Goal: Task Accomplishment & Management: Complete application form

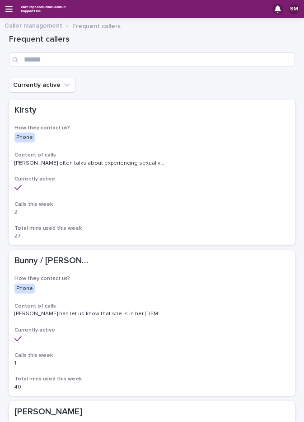
drag, startPoint x: 0, startPoint y: 0, endPoint x: 17, endPoint y: 23, distance: 28.5
click at [17, 23] on link "Caller management" at bounding box center [34, 25] width 58 height 10
click at [47, 26] on link "Caller management" at bounding box center [34, 25] width 58 height 10
click at [50, 28] on link "Caller management" at bounding box center [34, 25] width 58 height 10
click at [54, 27] on link "Caller management" at bounding box center [34, 25] width 58 height 10
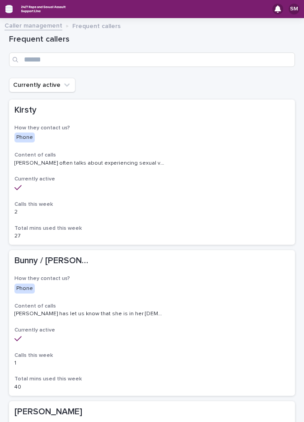
click at [9, 9] on icon "button" at bounding box center [8, 9] width 7 height 6
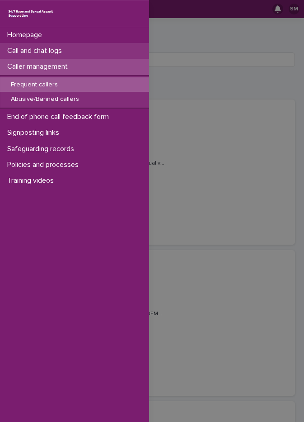
click at [39, 51] on p "Call and chat logs" at bounding box center [37, 51] width 66 height 9
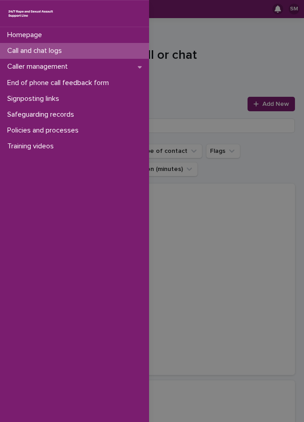
click at [225, 57] on div "Homepage Call and chat logs Caller management End of phone call feedback form S…" at bounding box center [152, 211] width 304 height 422
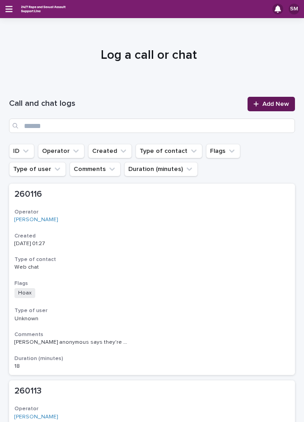
click at [270, 100] on link "Add New" at bounding box center [271, 104] width 47 height 14
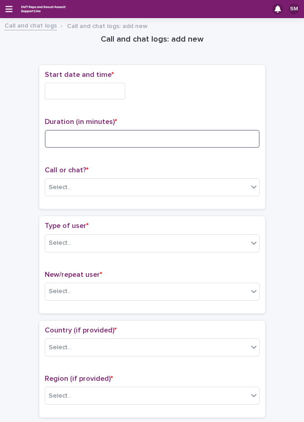
click at [73, 134] on input at bounding box center [152, 139] width 215 height 18
type input "**"
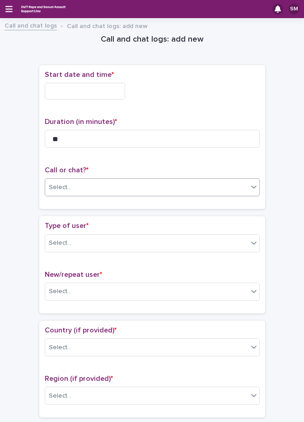
click at [74, 190] on div "Select..." at bounding box center [146, 187] width 203 height 15
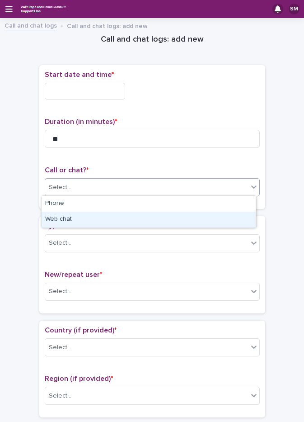
click at [75, 216] on div "Web chat" at bounding box center [149, 220] width 214 height 16
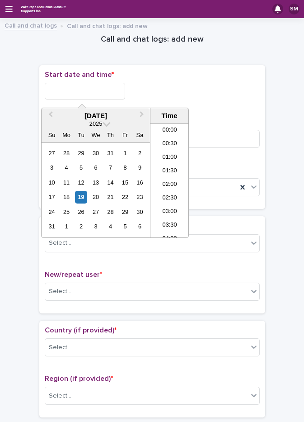
click at [100, 87] on input "text" at bounding box center [85, 91] width 81 height 17
click at [162, 152] on li "01:00" at bounding box center [170, 154] width 38 height 14
type input "**********"
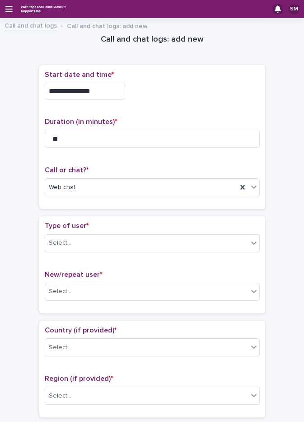
click at [99, 92] on input "**********" at bounding box center [85, 91] width 81 height 17
click at [168, 278] on p "New/repeat user *" at bounding box center [152, 274] width 215 height 9
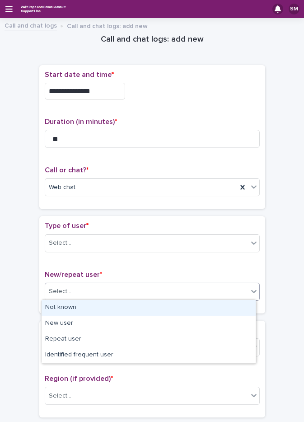
click at [168, 284] on div "Select..." at bounding box center [146, 291] width 203 height 15
click at [87, 310] on div "Not known" at bounding box center [149, 308] width 214 height 16
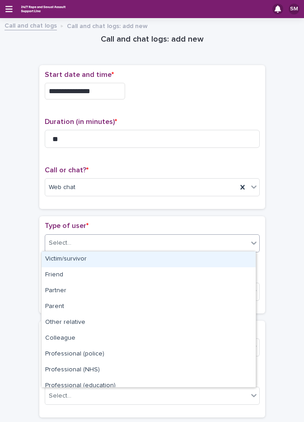
click at [76, 245] on div "Select..." at bounding box center [146, 243] width 203 height 15
click at [77, 260] on div "Victim/survivor" at bounding box center [149, 259] width 214 height 16
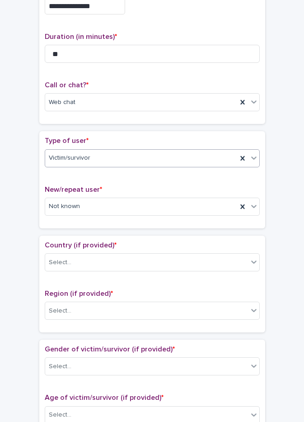
scroll to position [90, 0]
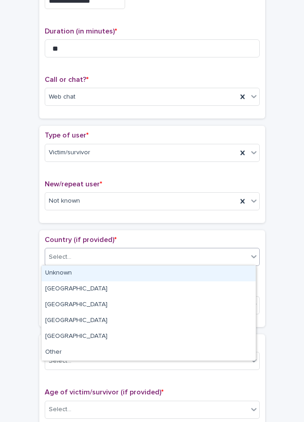
click at [74, 259] on div "Select..." at bounding box center [146, 257] width 203 height 15
click at [76, 273] on div "Unknown" at bounding box center [149, 273] width 214 height 16
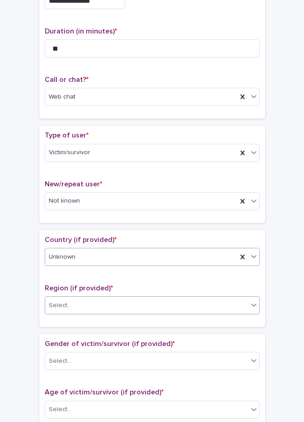
click at [68, 312] on div "Select..." at bounding box center [152, 305] width 215 height 18
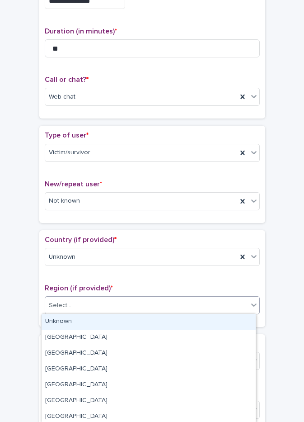
click at [70, 320] on div "Unknown" at bounding box center [149, 322] width 214 height 16
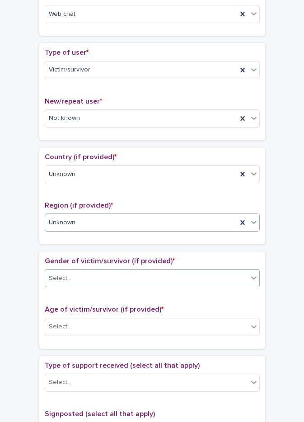
scroll to position [181, 0]
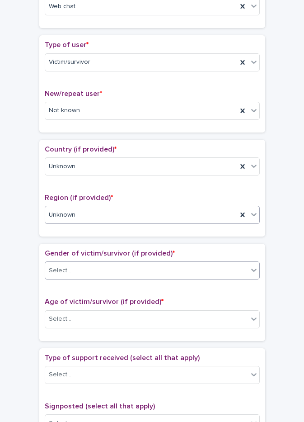
click at [66, 274] on div "Select..." at bounding box center [60, 270] width 23 height 9
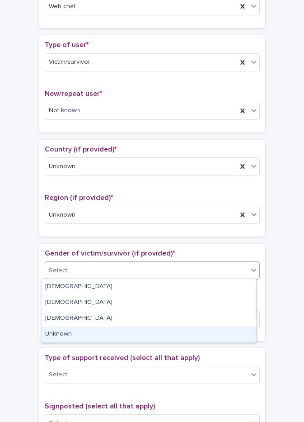
click at [72, 328] on div "Unknown" at bounding box center [149, 335] width 214 height 16
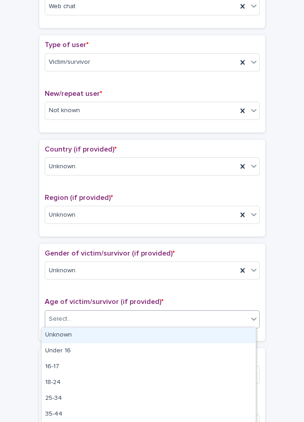
click at [74, 322] on div "Select..." at bounding box center [146, 319] width 203 height 15
click at [76, 333] on div "Unknown" at bounding box center [149, 335] width 214 height 16
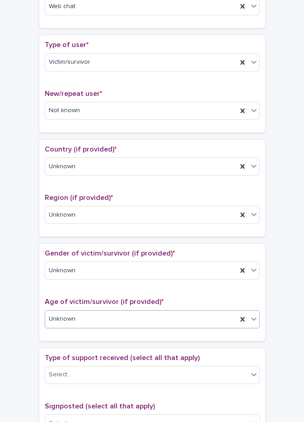
click at [74, 315] on div "Unknown" at bounding box center [141, 319] width 192 height 15
click at [83, 294] on div "Gender of victim/survivor (if provided) * Unknown Age of victim/survivor (if pr…" at bounding box center [152, 292] width 215 height 86
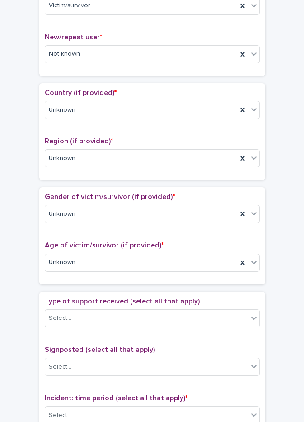
scroll to position [362, 0]
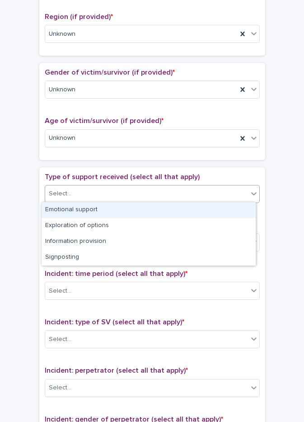
click at [80, 191] on div "Select..." at bounding box center [146, 193] width 203 height 15
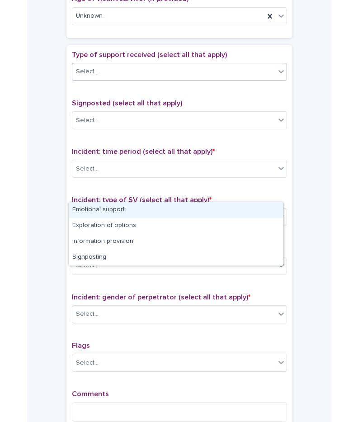
scroll to position [495, 0]
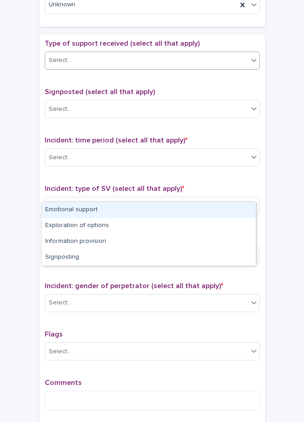
click at [72, 62] on div "Select..." at bounding box center [146, 60] width 203 height 15
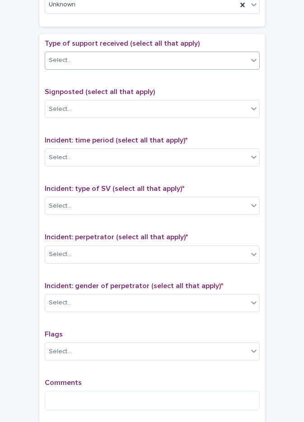
click at [81, 60] on div "Select..." at bounding box center [146, 60] width 203 height 15
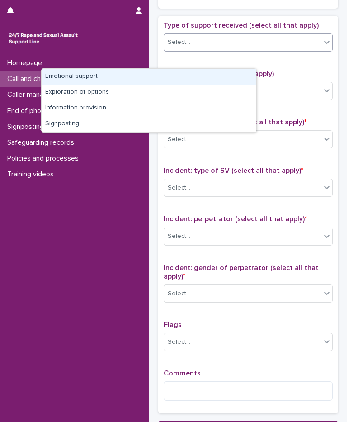
scroll to position [466, 0]
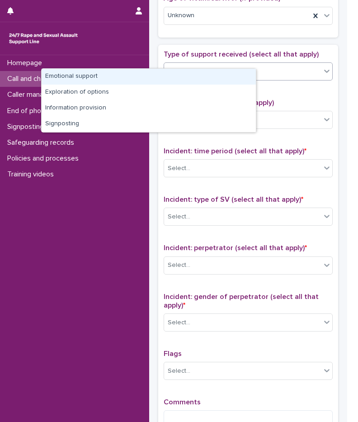
click at [203, 48] on div "Type of support received (select all that apply) option Emotional support focus…" at bounding box center [248, 244] width 180 height 398
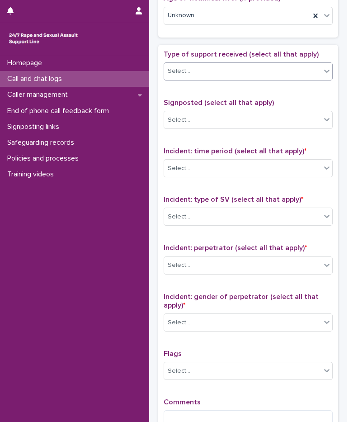
click at [180, 64] on div "Select..." at bounding box center [242, 71] width 157 height 15
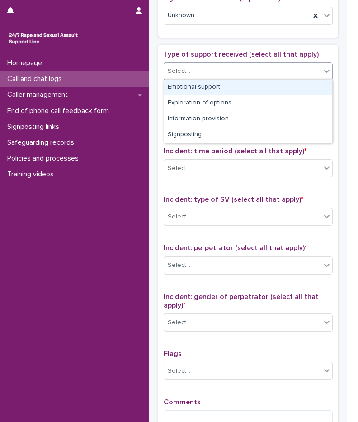
click at [217, 89] on div "Emotional support" at bounding box center [248, 88] width 168 height 16
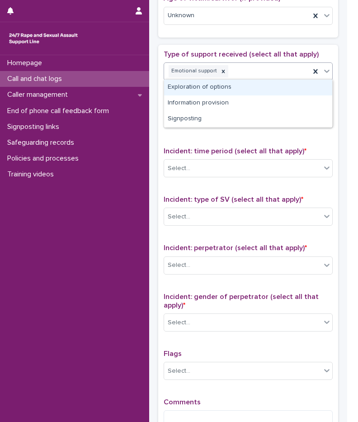
click at [238, 73] on div "Emotional support" at bounding box center [237, 71] width 146 height 16
click at [217, 90] on div "Exploration of options" at bounding box center [248, 88] width 168 height 16
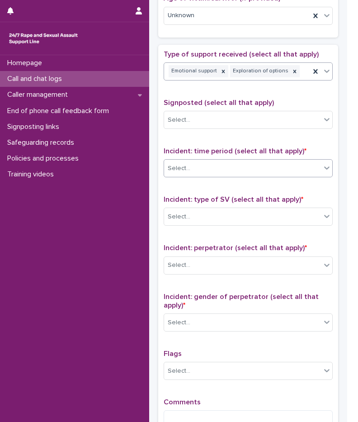
click at [210, 172] on div "Select..." at bounding box center [242, 168] width 157 height 15
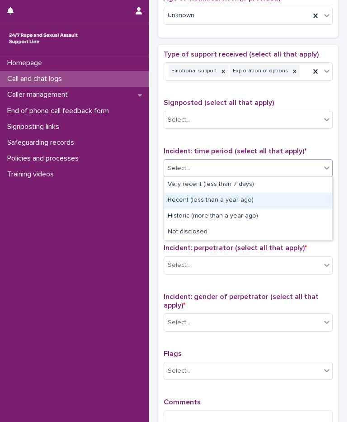
drag, startPoint x: 198, startPoint y: 209, endPoint x: 199, endPoint y: 200, distance: 8.6
click at [199, 200] on div "Recent (less than a year ago)" at bounding box center [248, 201] width 168 height 16
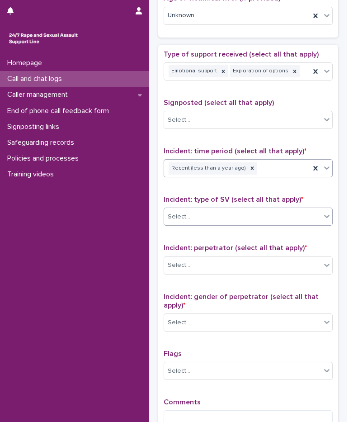
click at [201, 217] on div "Select..." at bounding box center [242, 216] width 157 height 15
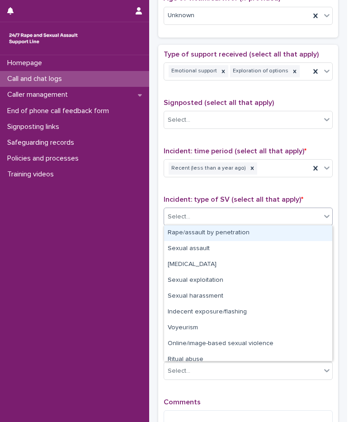
click at [213, 236] on div "Rape/assault by penetration" at bounding box center [248, 233] width 168 height 16
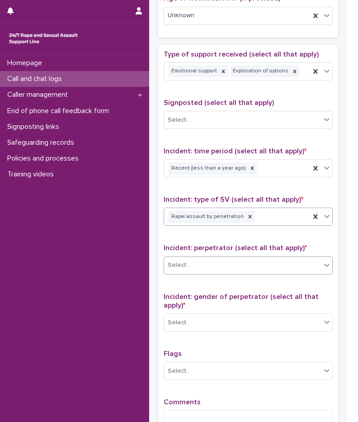
click at [204, 272] on div "Select..." at bounding box center [248, 265] width 169 height 18
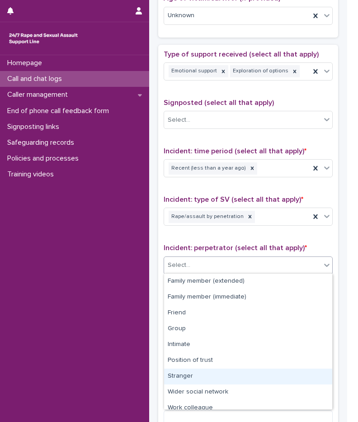
click at [198, 382] on div "Stranger" at bounding box center [248, 377] width 168 height 16
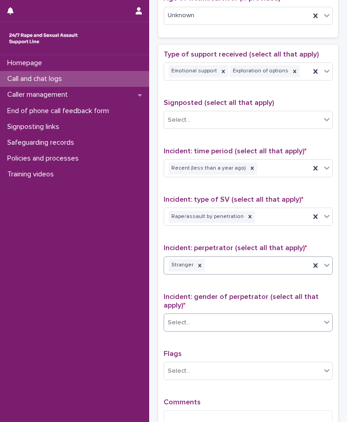
click at [196, 328] on div "Select..." at bounding box center [242, 322] width 157 height 15
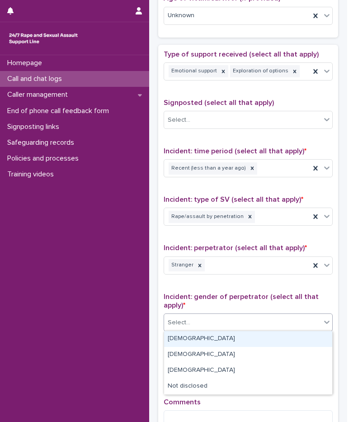
click at [195, 336] on div "[DEMOGRAPHIC_DATA]" at bounding box center [248, 339] width 168 height 16
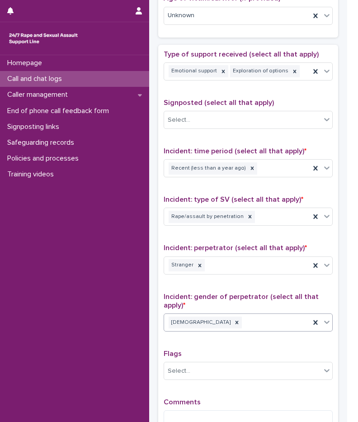
scroll to position [578, 0]
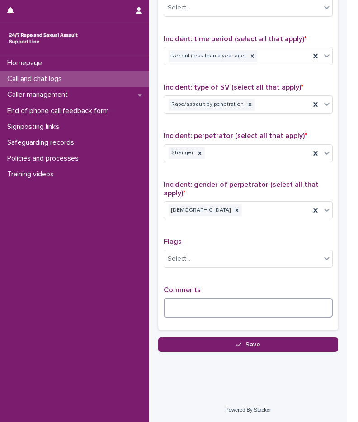
click at [197, 315] on textarea at bounding box center [248, 307] width 169 height 19
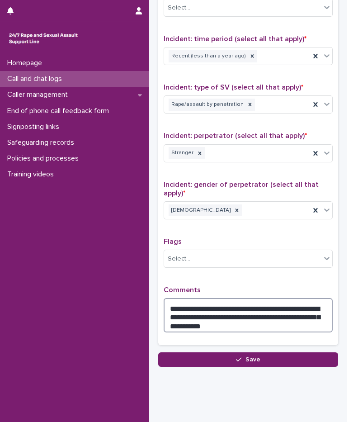
type textarea "**********"
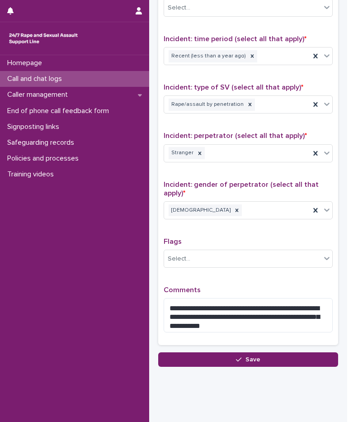
click at [218, 282] on div "**********" at bounding box center [248, 139] width 169 height 402
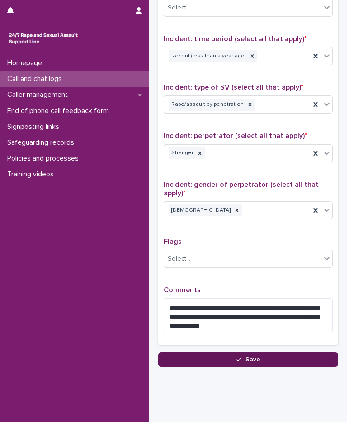
click at [252, 360] on span "Save" at bounding box center [253, 359] width 15 height 6
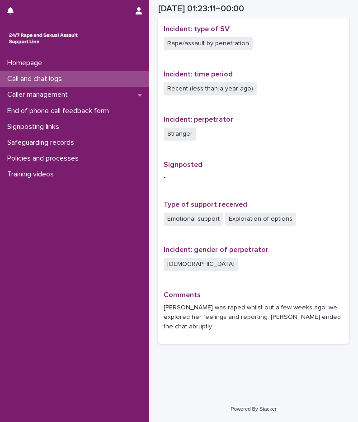
scroll to position [438, 0]
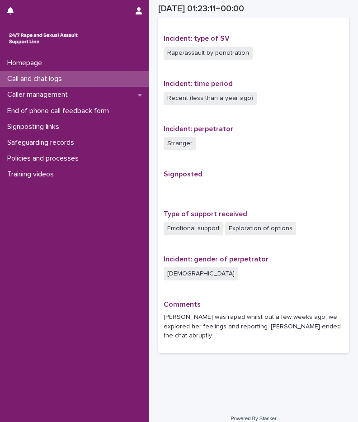
click at [52, 75] on p "Call and chat logs" at bounding box center [37, 79] width 66 height 9
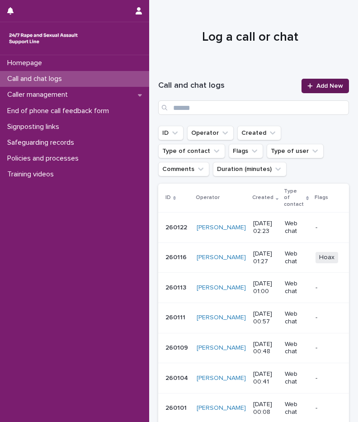
click at [304, 88] on div at bounding box center [312, 86] width 9 height 6
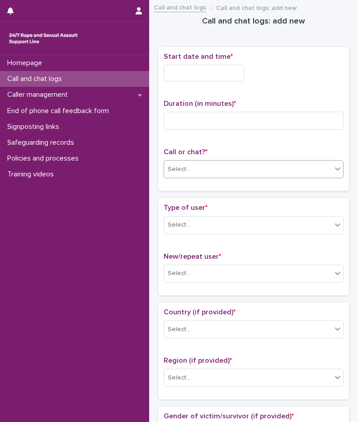
click at [199, 163] on div "Select..." at bounding box center [248, 169] width 168 height 15
click at [196, 185] on div "Phone" at bounding box center [250, 186] width 172 height 16
click at [202, 165] on div "Phone" at bounding box center [242, 169] width 157 height 15
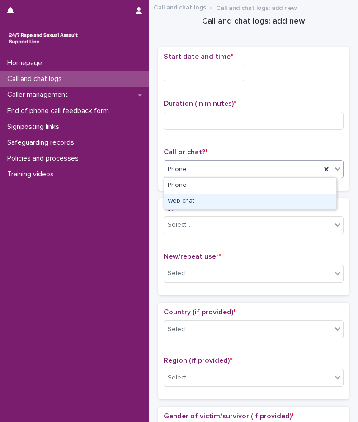
click at [197, 204] on div "Web chat" at bounding box center [250, 202] width 172 height 16
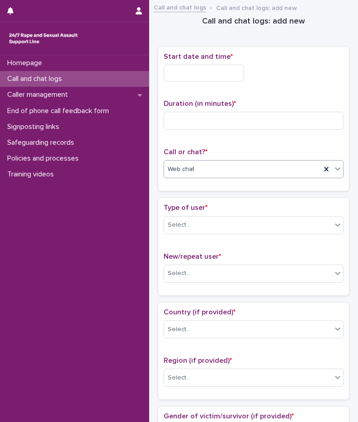
click at [207, 76] on input "text" at bounding box center [204, 73] width 81 height 17
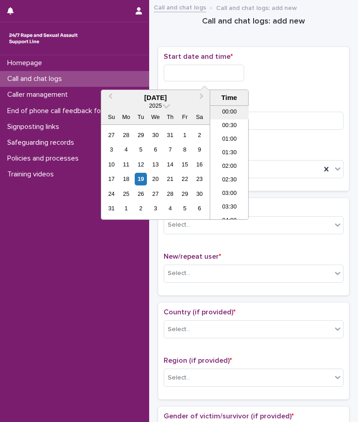
scroll to position [5, 0]
click at [232, 161] on li "02:00" at bounding box center [229, 163] width 38 height 14
click at [232, 79] on input "**********" at bounding box center [204, 73] width 81 height 17
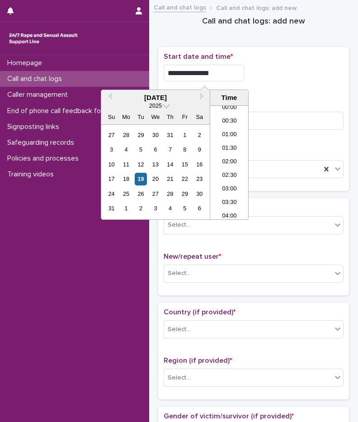
type input "**********"
click at [304, 66] on div "**********" at bounding box center [254, 73] width 180 height 17
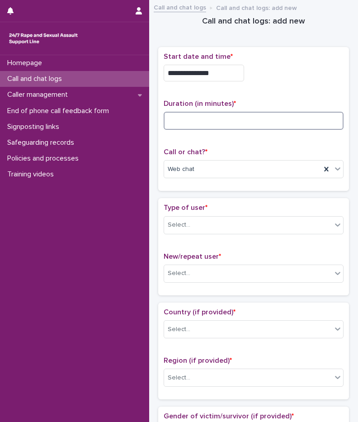
click at [235, 123] on input at bounding box center [254, 121] width 180 height 18
type input "*"
click at [219, 228] on div "Select..." at bounding box center [248, 225] width 168 height 15
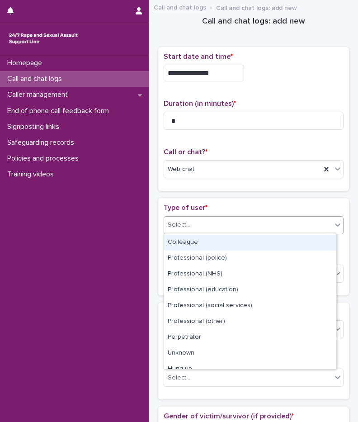
scroll to position [102, 0]
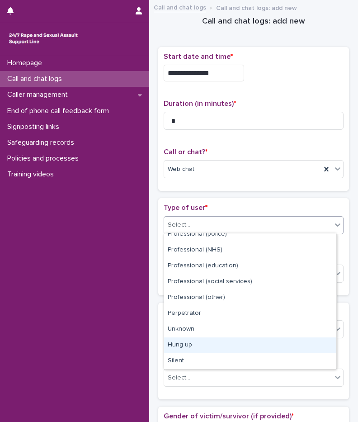
click at [190, 349] on div "Hung up" at bounding box center [250, 345] width 172 height 16
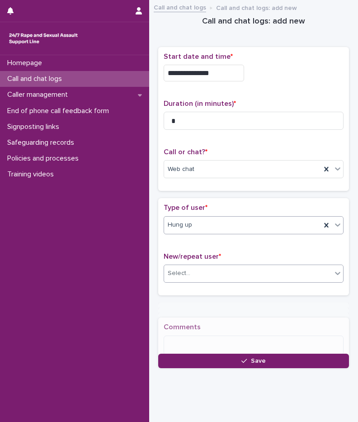
click at [180, 273] on div "Select..." at bounding box center [179, 273] width 23 height 9
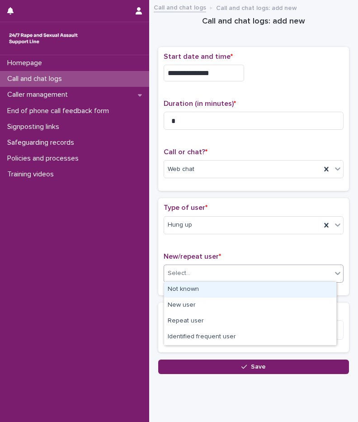
click at [184, 290] on div "Not known" at bounding box center [250, 290] width 172 height 16
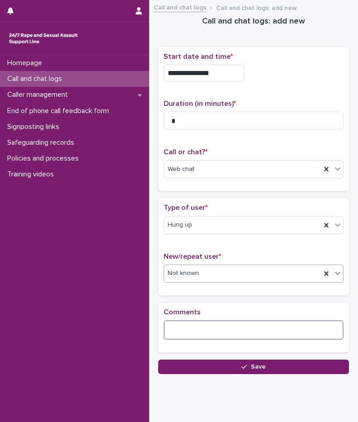
click at [196, 337] on textarea at bounding box center [254, 329] width 180 height 19
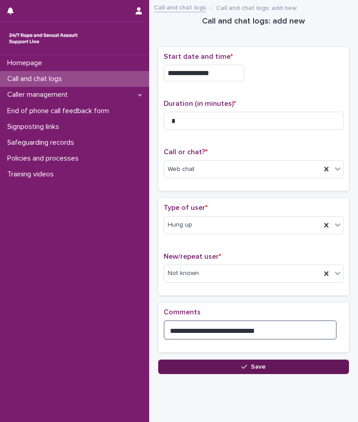
type textarea "**********"
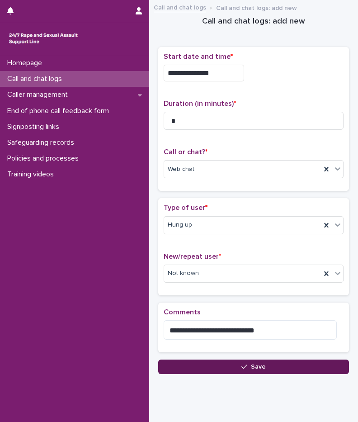
click at [234, 363] on button "Save" at bounding box center [253, 367] width 191 height 14
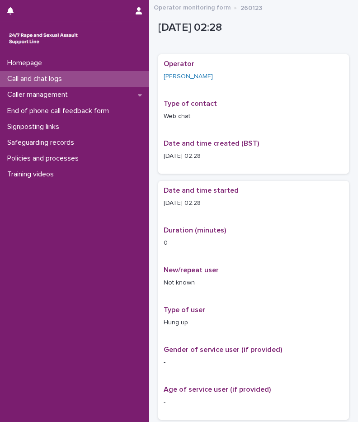
click at [49, 75] on p "Call and chat logs" at bounding box center [37, 79] width 66 height 9
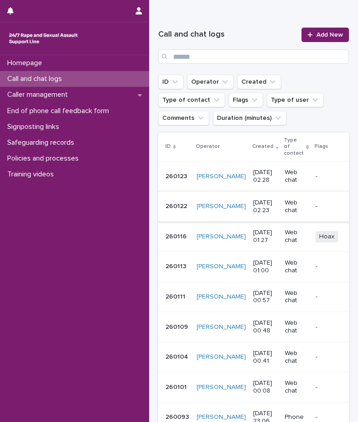
scroll to position [136, 0]
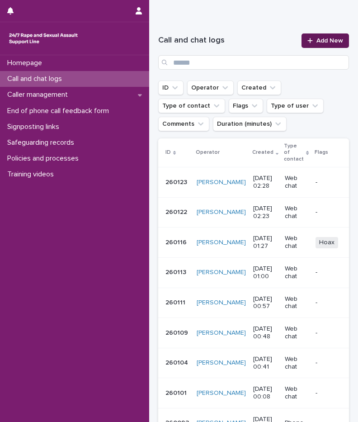
click at [304, 45] on link "Add New" at bounding box center [325, 40] width 47 height 14
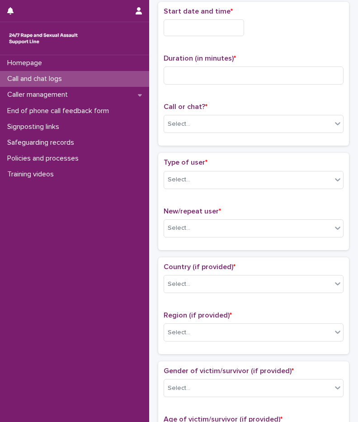
scroll to position [50, 0]
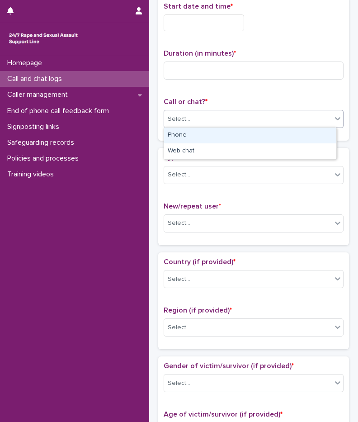
drag, startPoint x: 211, startPoint y: 118, endPoint x: 209, endPoint y: 123, distance: 5.3
click at [211, 118] on div "Select..." at bounding box center [248, 119] width 168 height 15
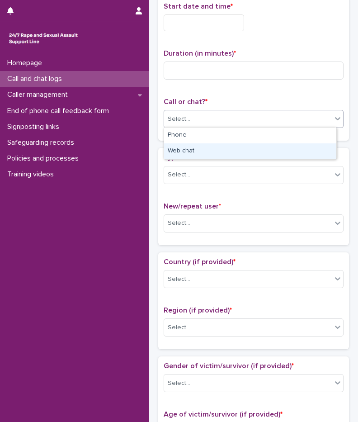
click at [204, 146] on div "Web chat" at bounding box center [250, 151] width 172 height 16
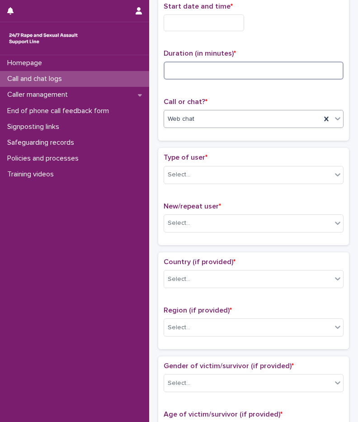
click at [205, 71] on input at bounding box center [254, 71] width 180 height 18
type input "*"
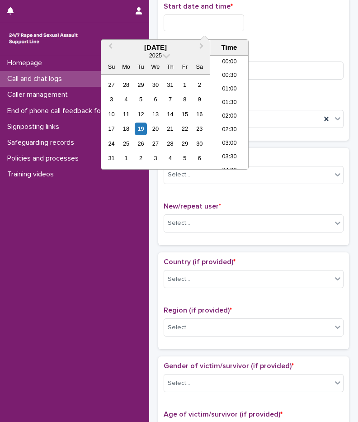
click at [190, 14] on input "text" at bounding box center [204, 22] width 81 height 17
click at [229, 100] on li "02:00" at bounding box center [229, 99] width 38 height 14
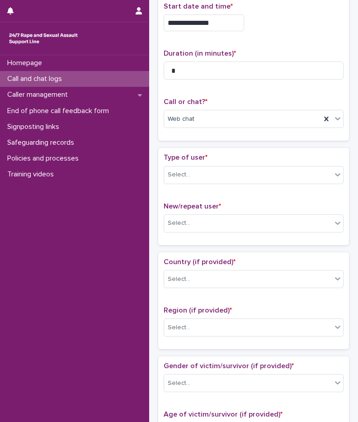
click at [218, 19] on input "**********" at bounding box center [204, 22] width 81 height 17
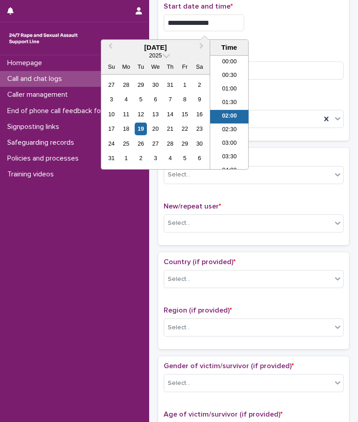
scroll to position [5, 0]
type input "**********"
click at [304, 42] on div "**********" at bounding box center [254, 68] width 180 height 133
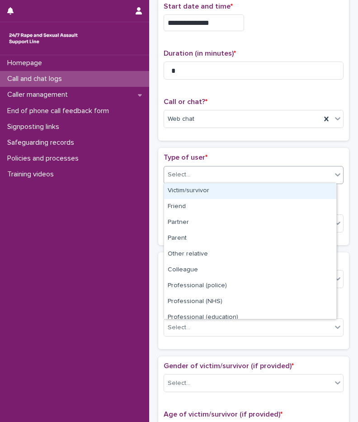
click at [217, 179] on div "Select..." at bounding box center [248, 174] width 168 height 15
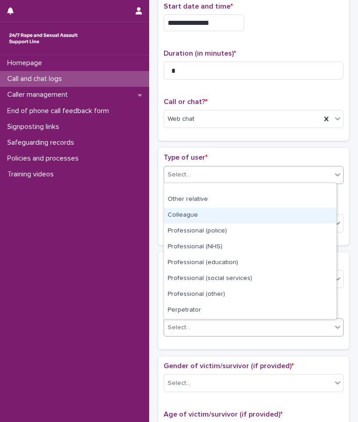
scroll to position [102, 0]
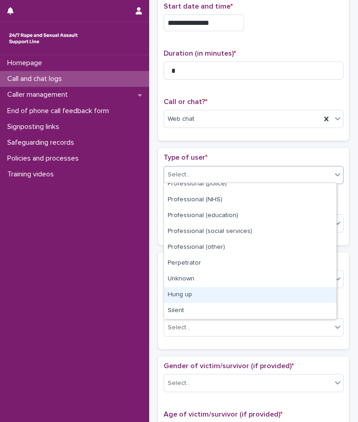
click at [185, 302] on div "Hung up" at bounding box center [250, 295] width 172 height 16
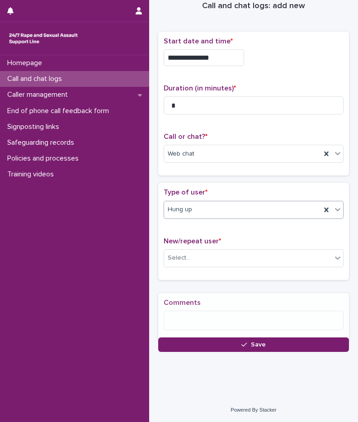
scroll to position [20, 0]
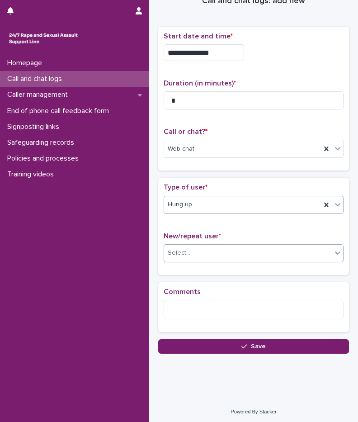
click at [188, 253] on div "Select..." at bounding box center [179, 252] width 23 height 9
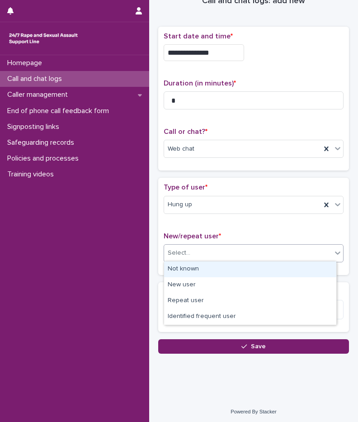
click at [190, 270] on div "Not known" at bounding box center [250, 269] width 172 height 16
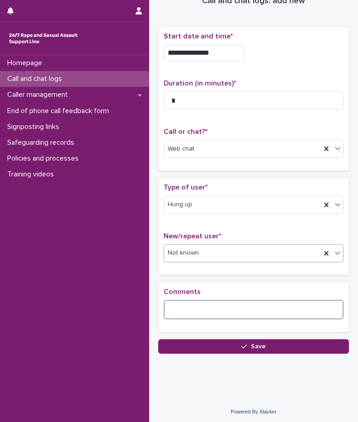
click at [187, 312] on textarea at bounding box center [254, 309] width 180 height 19
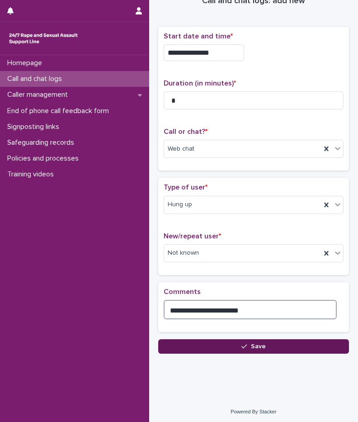
type textarea "**********"
click at [203, 348] on button "Save" at bounding box center [253, 346] width 191 height 14
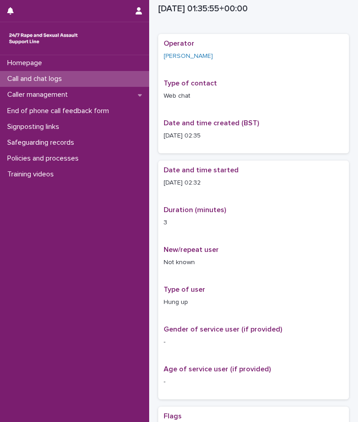
scroll to position [26, 0]
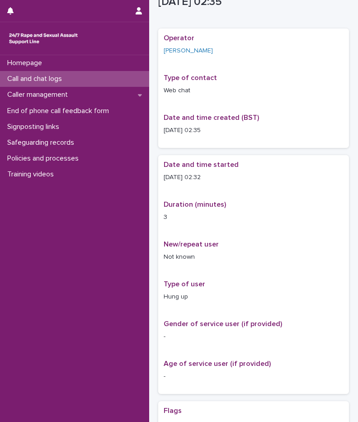
click at [56, 82] on p "Call and chat logs" at bounding box center [37, 79] width 66 height 9
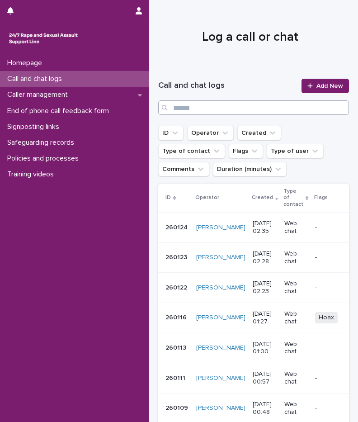
scroll to position [90, 0]
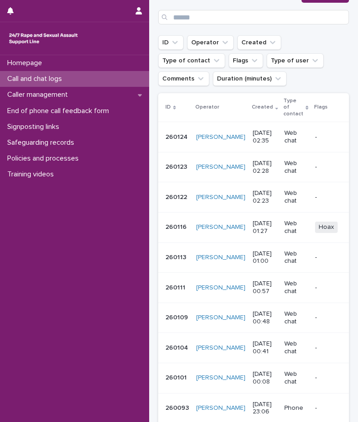
click at [304, 81] on ul "ID Operator Created Type of contact Flags Type of user Comments Duration (minut…" at bounding box center [253, 60] width 194 height 54
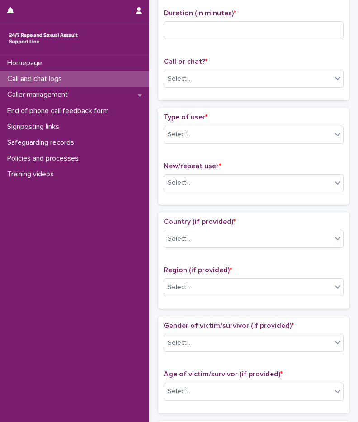
scroll to position [95, 0]
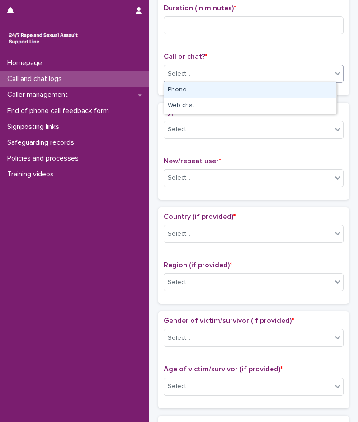
click at [199, 74] on div "Select..." at bounding box center [248, 73] width 168 height 15
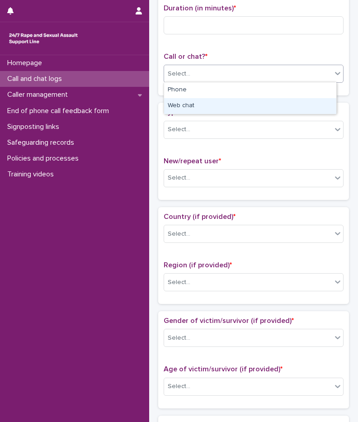
click at [199, 103] on div "Web chat" at bounding box center [250, 106] width 172 height 16
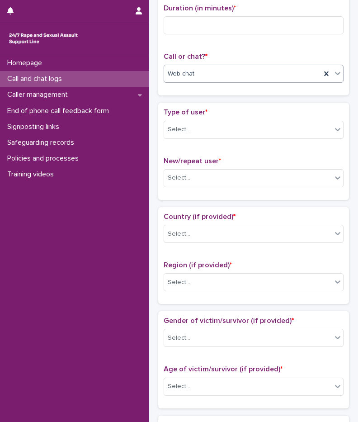
click at [201, 34] on div "Duration (in minutes) *" at bounding box center [254, 23] width 180 height 38
click at [200, 30] on input at bounding box center [254, 25] width 180 height 18
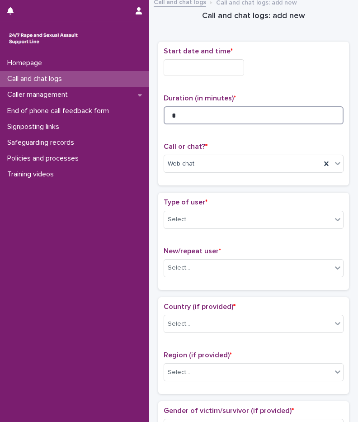
scroll to position [5, 0]
type input "*"
click at [200, 66] on input "text" at bounding box center [204, 68] width 81 height 17
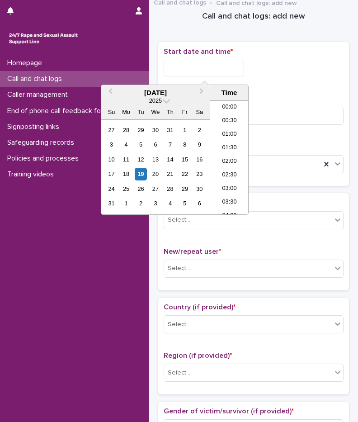
scroll to position [18, 0]
click at [228, 145] on li "02:00" at bounding box center [229, 144] width 38 height 14
click at [232, 70] on input "**********" at bounding box center [204, 68] width 81 height 17
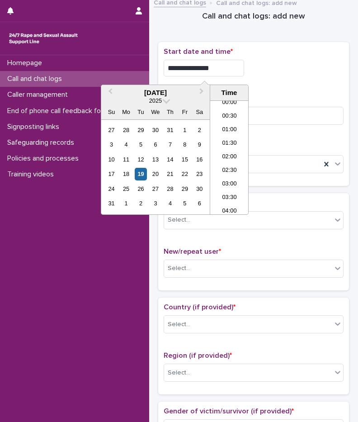
type input "**********"
click at [268, 55] on p "Start date and time *" at bounding box center [254, 51] width 180 height 9
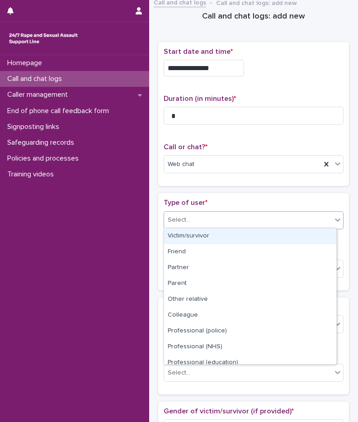
click at [190, 226] on div "Select..." at bounding box center [248, 220] width 168 height 15
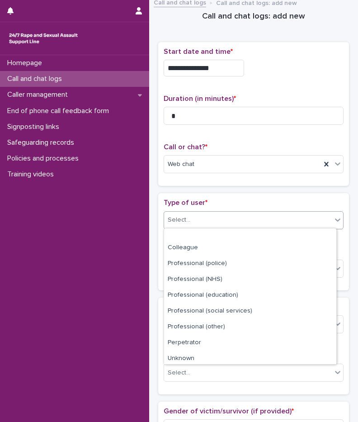
scroll to position [102, 0]
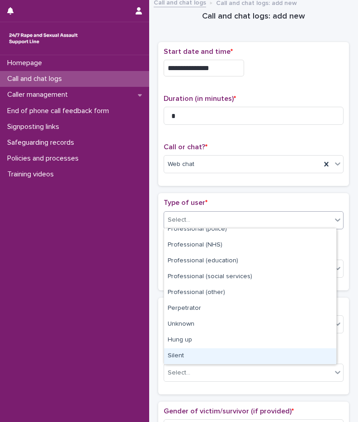
click at [187, 351] on div "Silent" at bounding box center [250, 356] width 172 height 16
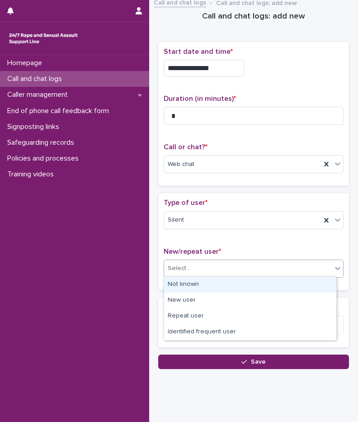
click at [203, 266] on div "Select..." at bounding box center [248, 268] width 168 height 15
click at [202, 282] on div "Not known" at bounding box center [250, 285] width 172 height 16
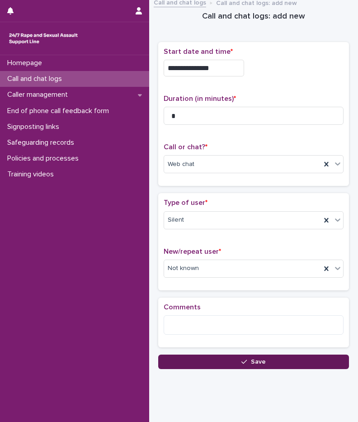
click at [219, 361] on button "Save" at bounding box center [253, 362] width 191 height 14
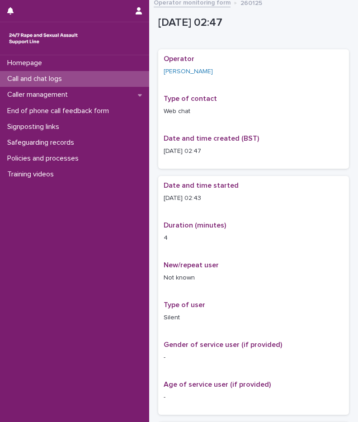
scroll to position [10, 0]
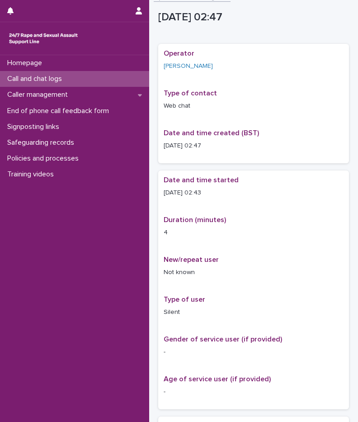
click at [104, 81] on div "Call and chat logs" at bounding box center [74, 79] width 149 height 16
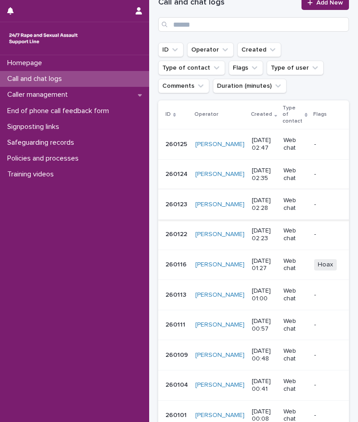
scroll to position [90, 0]
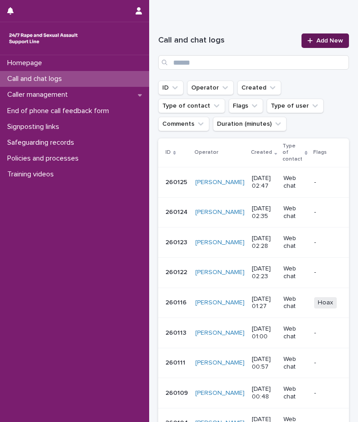
click at [304, 40] on span "Add New" at bounding box center [330, 41] width 27 height 6
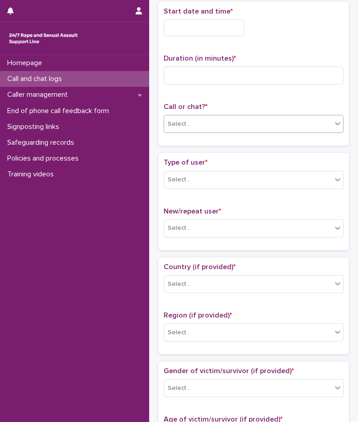
scroll to position [50, 0]
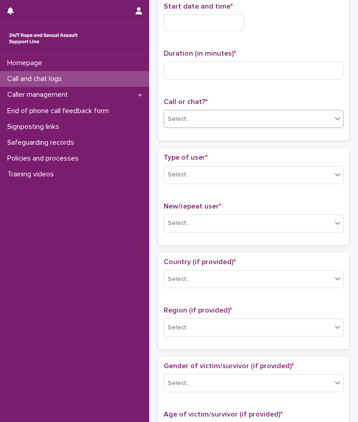
drag, startPoint x: 219, startPoint y: 121, endPoint x: 215, endPoint y: 127, distance: 6.8
click at [219, 121] on div "Select..." at bounding box center [248, 119] width 168 height 15
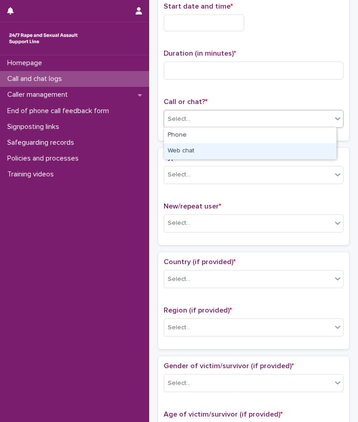
click at [199, 147] on div "Web chat" at bounding box center [250, 151] width 172 height 16
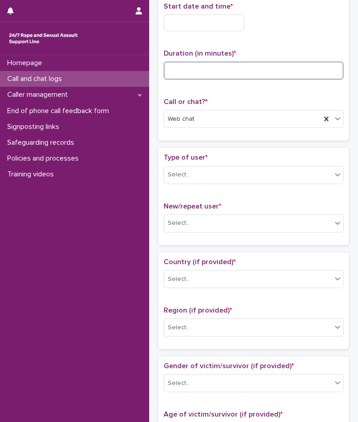
click at [195, 74] on input at bounding box center [254, 71] width 180 height 18
type input "*"
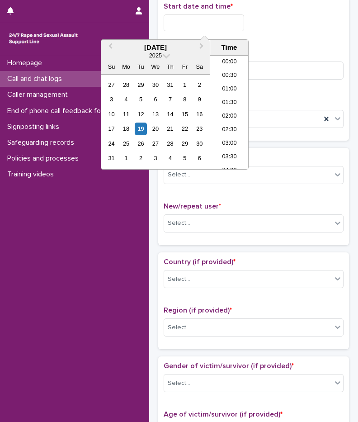
click at [193, 14] on input "text" at bounding box center [204, 22] width 81 height 17
click at [231, 100] on li "02:00" at bounding box center [229, 99] width 38 height 14
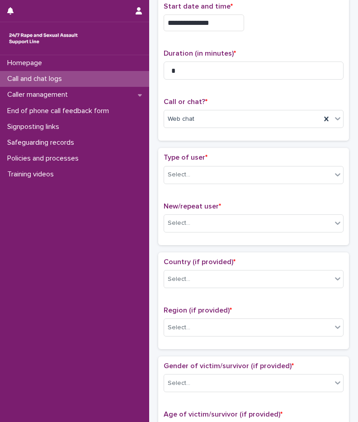
click at [225, 16] on input "**********" at bounding box center [204, 22] width 81 height 17
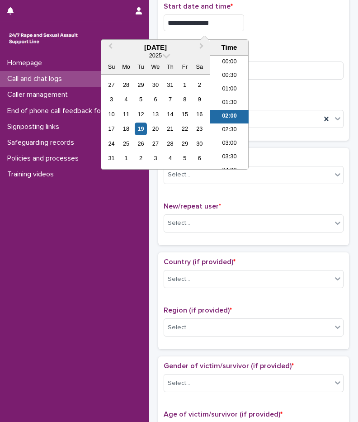
scroll to position [5, 0]
type input "**********"
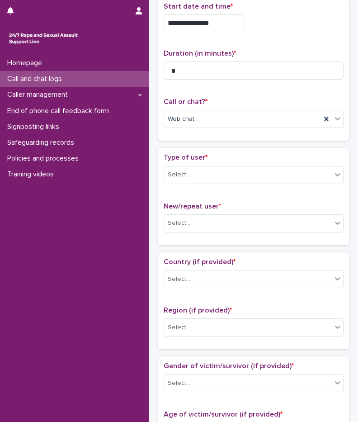
click at [274, 29] on div "**********" at bounding box center [254, 22] width 180 height 17
click at [192, 181] on div "Select..." at bounding box center [248, 174] width 168 height 15
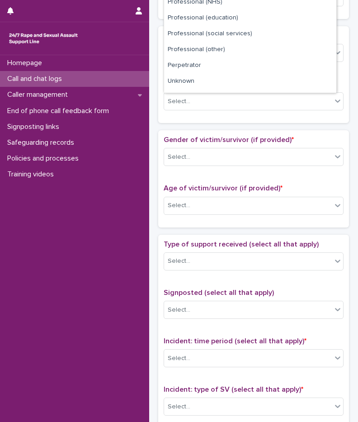
scroll to position [102, 0]
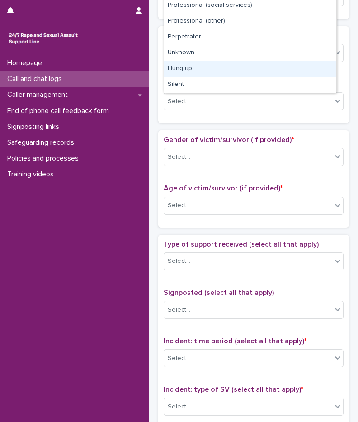
click at [204, 71] on div "Hung up" at bounding box center [250, 69] width 172 height 16
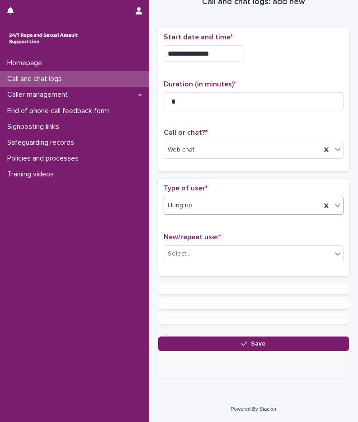
scroll to position [0, 0]
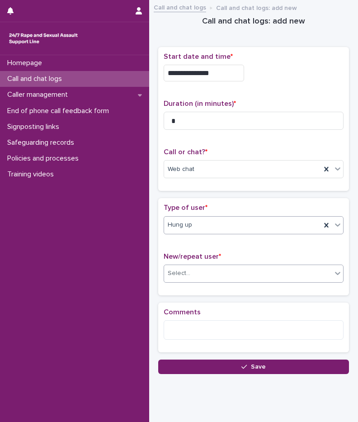
click at [196, 274] on div "Select..." at bounding box center [248, 273] width 168 height 15
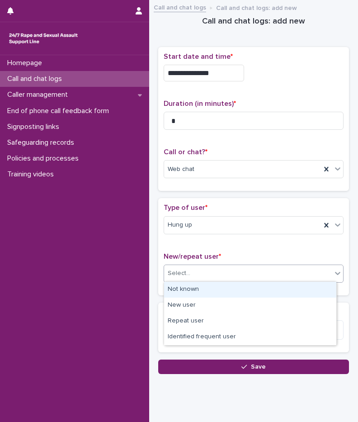
click at [193, 289] on div "Not known" at bounding box center [250, 290] width 172 height 16
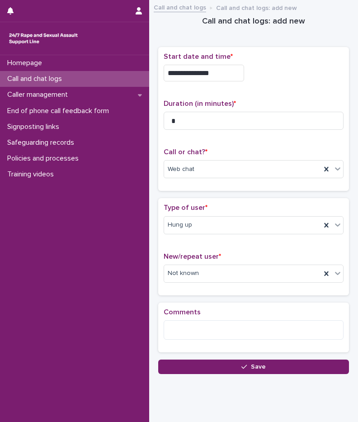
click at [188, 305] on div "Comments" at bounding box center [253, 328] width 191 height 50
click at [192, 335] on textarea at bounding box center [254, 329] width 180 height 19
type textarea "*"
click at [217, 299] on div "Loading... Saving… Type of user * Hung up New/repeat user * Not known" at bounding box center [253, 250] width 191 height 104
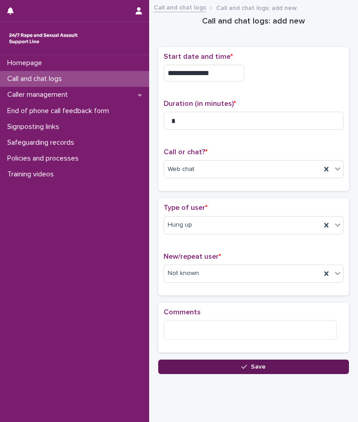
click at [223, 363] on button "Save" at bounding box center [253, 367] width 191 height 14
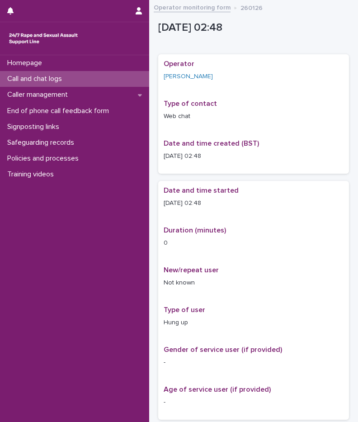
click at [58, 85] on div "Call and chat logs" at bounding box center [74, 79] width 149 height 16
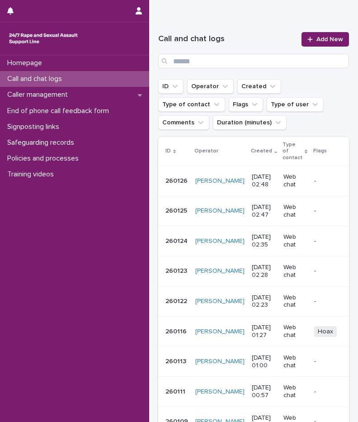
scroll to position [136, 0]
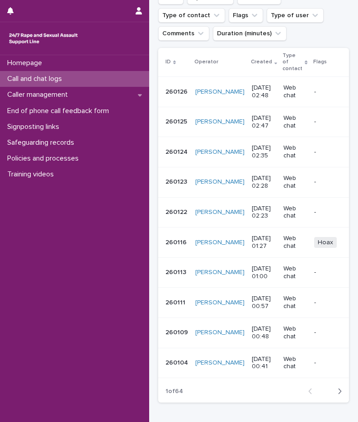
click at [304, 395] on button "Next" at bounding box center [337, 391] width 24 height 8
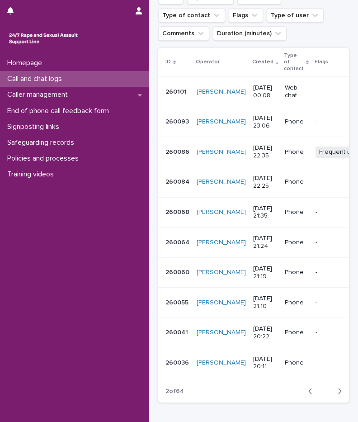
click at [58, 79] on p "Call and chat logs" at bounding box center [37, 79] width 66 height 9
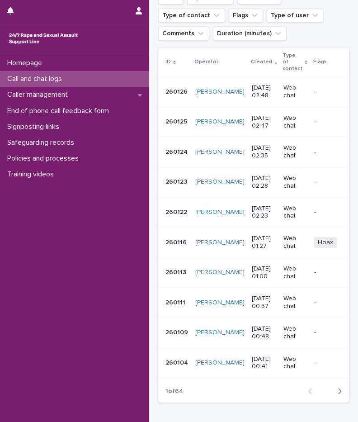
scroll to position [90, 0]
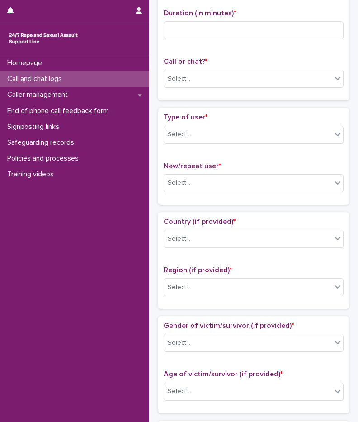
scroll to position [95, 0]
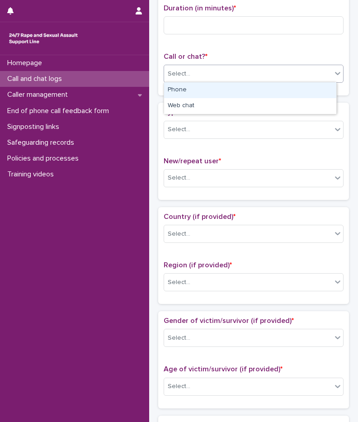
click at [188, 76] on div "Select..." at bounding box center [179, 73] width 23 height 9
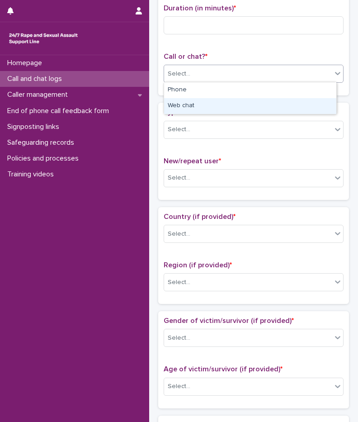
click at [190, 108] on div "Web chat" at bounding box center [250, 106] width 172 height 16
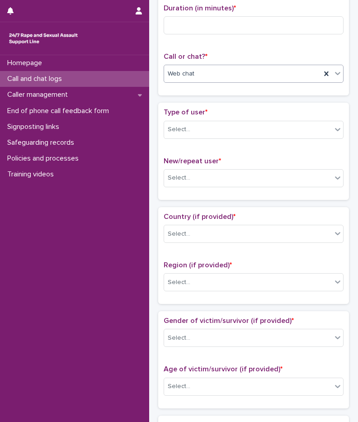
scroll to position [5, 0]
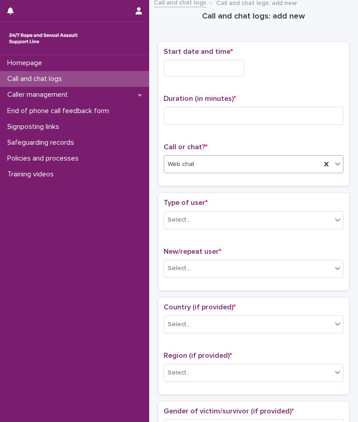
click at [202, 75] on input "text" at bounding box center [204, 68] width 81 height 17
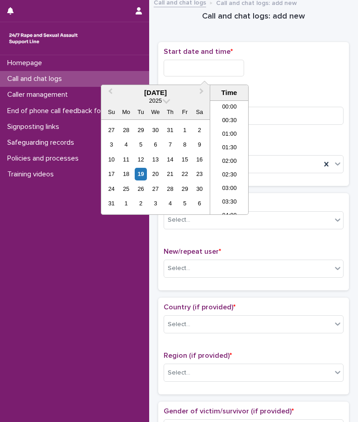
scroll to position [18, 0]
click at [230, 145] on li "02:00" at bounding box center [229, 144] width 38 height 14
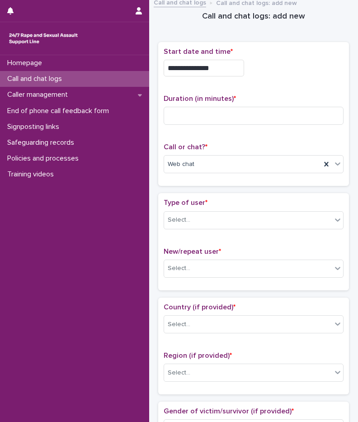
click at [221, 68] on input "**********" at bounding box center [204, 68] width 81 height 17
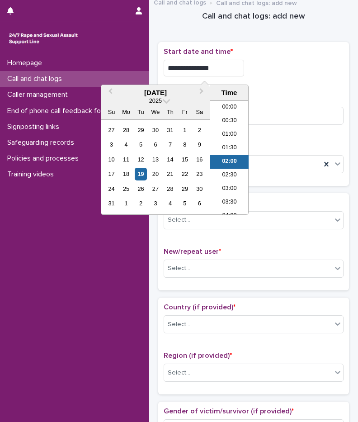
scroll to position [5, 0]
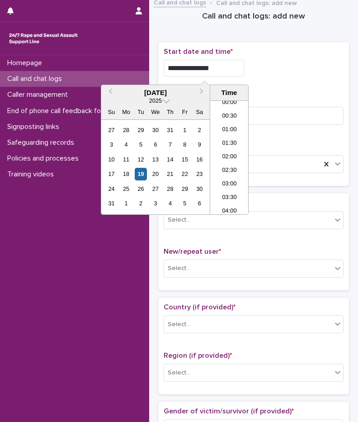
type input "**********"
click at [258, 66] on div "**********" at bounding box center [254, 68] width 180 height 17
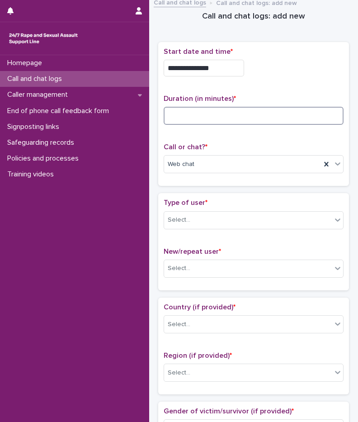
click at [203, 115] on input at bounding box center [254, 116] width 180 height 18
type input "*"
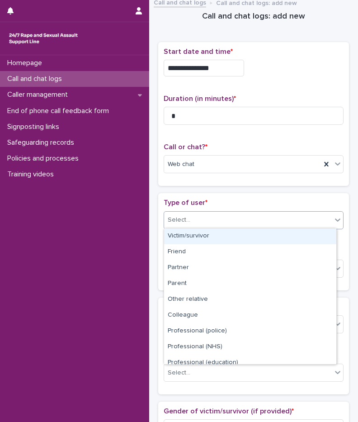
click at [194, 227] on div "Select..." at bounding box center [254, 220] width 180 height 18
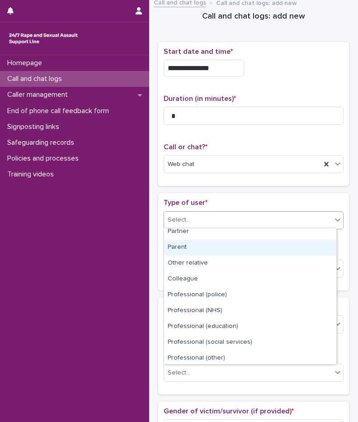
scroll to position [102, 0]
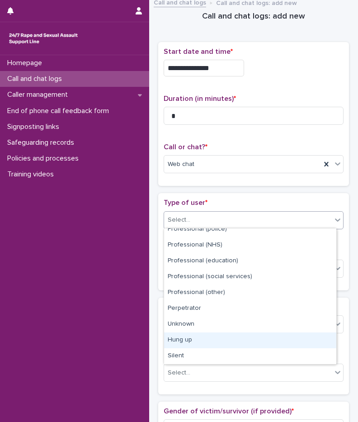
click at [193, 341] on div "Hung up" at bounding box center [250, 340] width 172 height 16
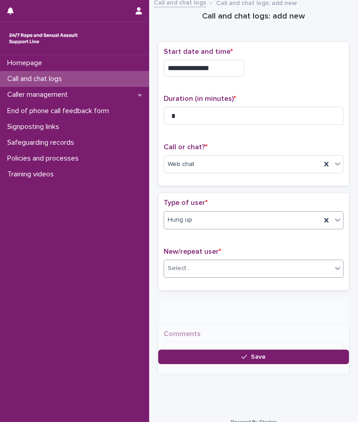
click at [191, 274] on div "Select..." at bounding box center [248, 268] width 168 height 15
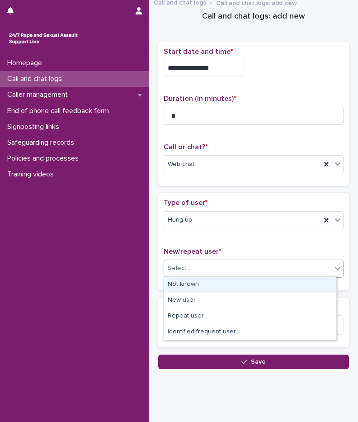
click at [191, 281] on div "Not known" at bounding box center [250, 285] width 172 height 16
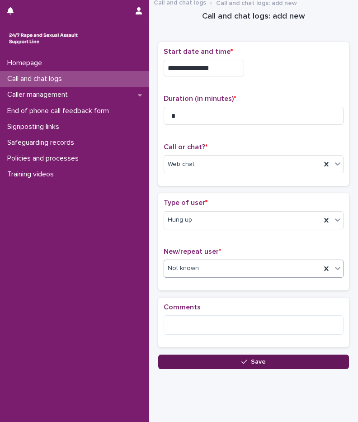
click at [218, 362] on button "Save" at bounding box center [253, 362] width 191 height 14
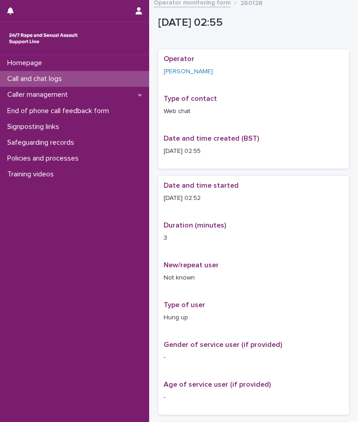
scroll to position [10, 0]
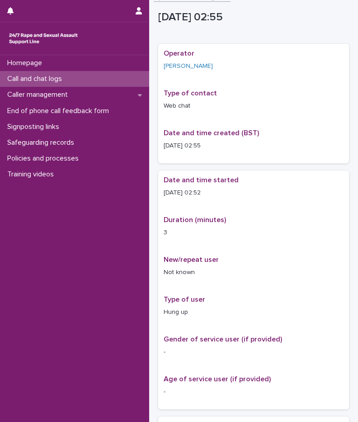
click at [50, 76] on p "Call and chat logs" at bounding box center [37, 79] width 66 height 9
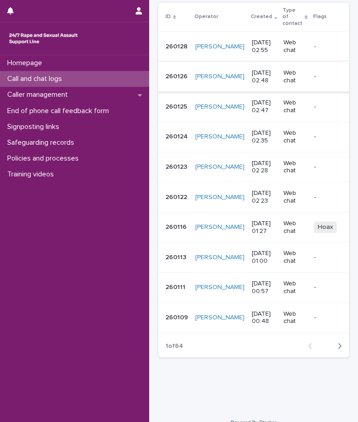
scroll to position [136, 0]
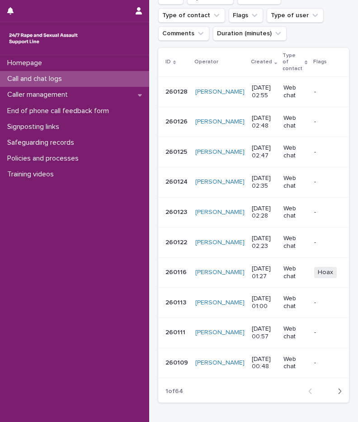
click at [304, 395] on div "button" at bounding box center [338, 391] width 8 height 8
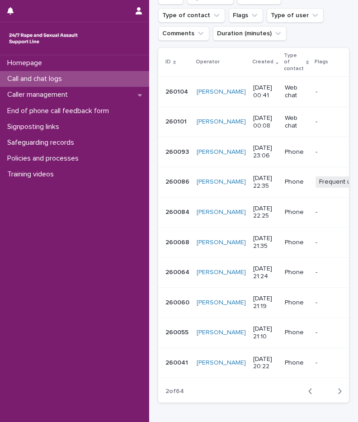
click at [304, 395] on icon "button" at bounding box center [310, 391] width 4 height 8
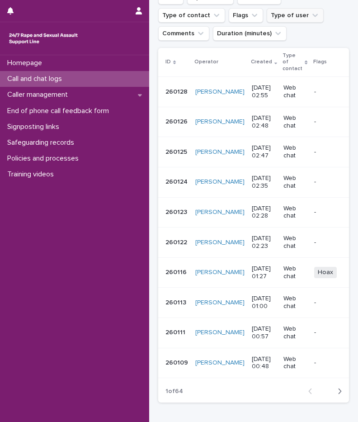
scroll to position [45, 0]
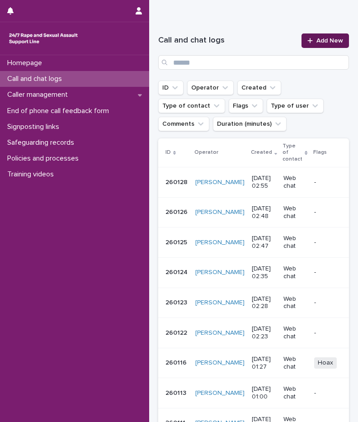
click at [304, 40] on span "Add New" at bounding box center [330, 41] width 27 height 6
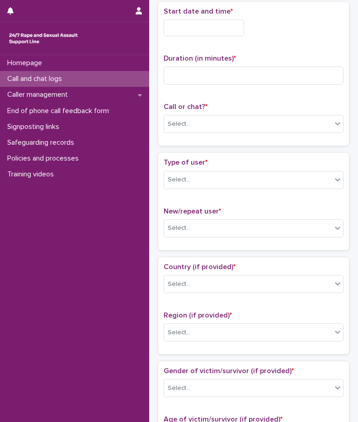
scroll to position [50, 0]
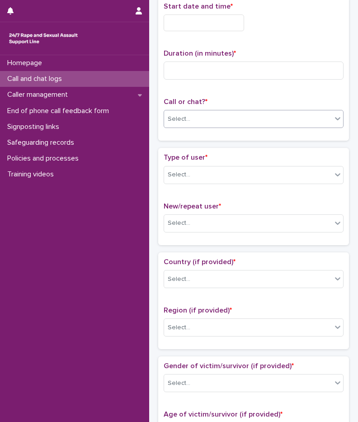
click at [204, 110] on div "Select..." at bounding box center [254, 119] width 180 height 18
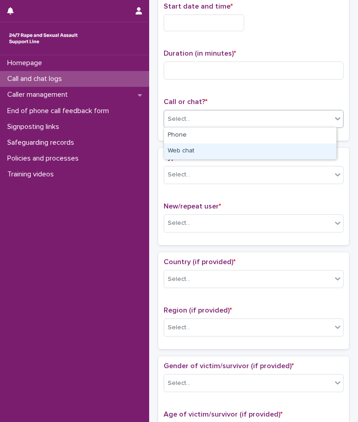
click at [195, 151] on div "Web chat" at bounding box center [250, 151] width 172 height 16
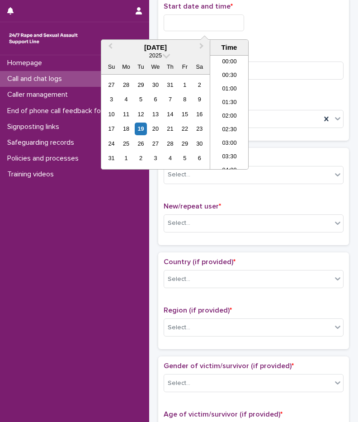
click at [223, 22] on input "text" at bounding box center [204, 22] width 81 height 17
click at [225, 101] on li "03:00" at bounding box center [229, 99] width 38 height 14
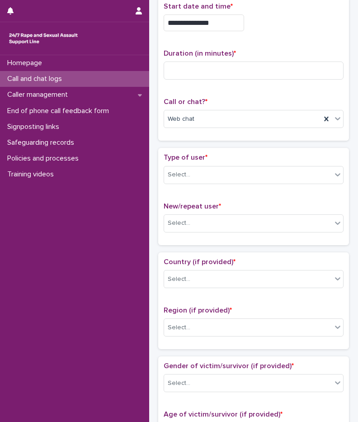
click at [225, 26] on input "**********" at bounding box center [204, 22] width 81 height 17
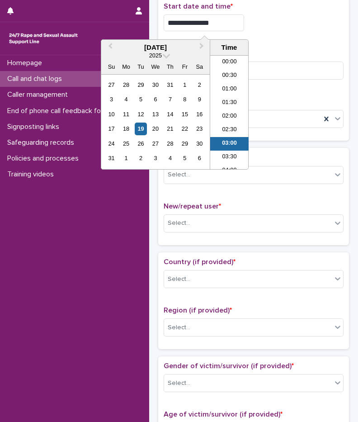
scroll to position [32, 0]
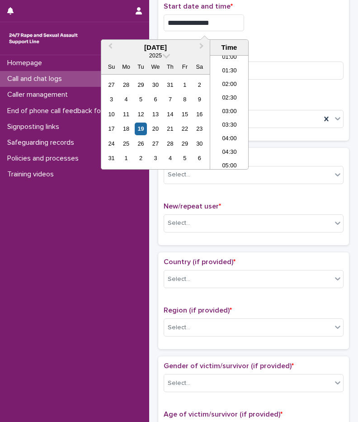
type input "**********"
click at [284, 40] on div "**********" at bounding box center [254, 68] width 180 height 133
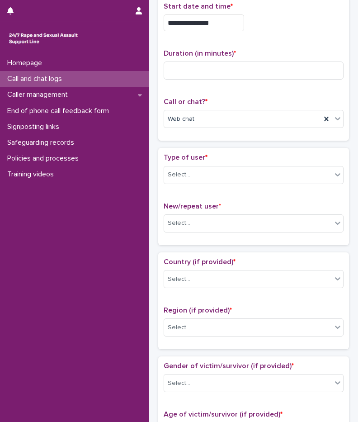
click at [213, 160] on p "Type of user *" at bounding box center [254, 157] width 180 height 9
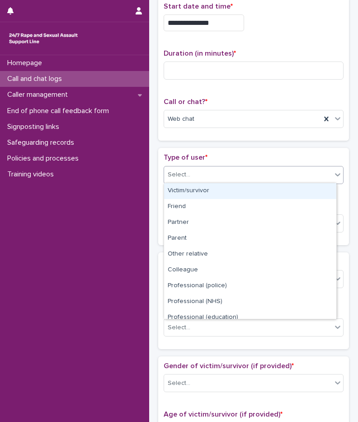
click at [208, 171] on div "Select..." at bounding box center [248, 174] width 168 height 15
click at [213, 193] on div "Victim/survivor" at bounding box center [250, 191] width 172 height 16
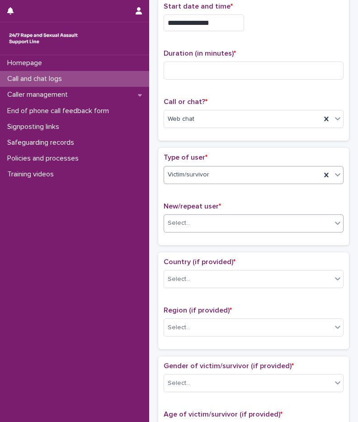
click at [213, 220] on div "Select..." at bounding box center [248, 223] width 168 height 15
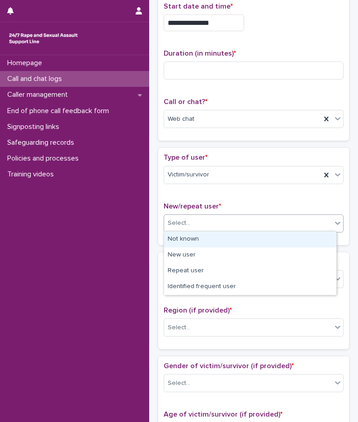
click at [209, 244] on div "Not known" at bounding box center [250, 240] width 172 height 16
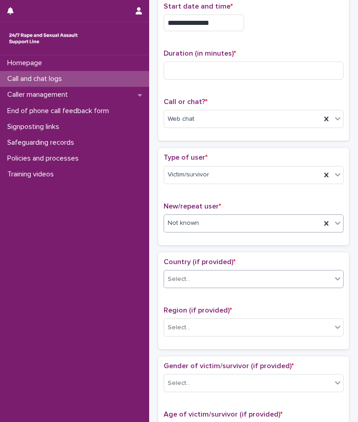
click at [207, 279] on div "Select..." at bounding box center [248, 279] width 168 height 15
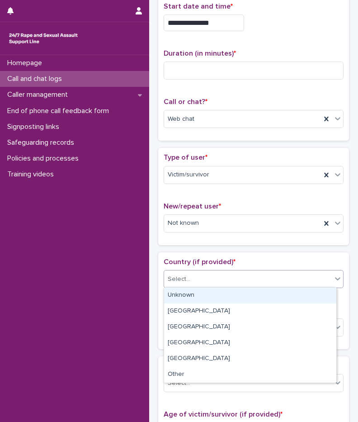
click at [205, 297] on div "Unknown" at bounding box center [250, 296] width 172 height 16
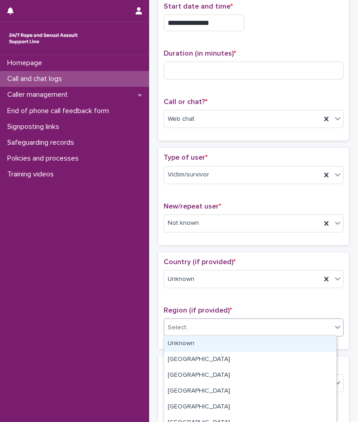
click at [199, 329] on div "Select..." at bounding box center [248, 327] width 168 height 15
click at [204, 343] on div "Unknown" at bounding box center [250, 344] width 172 height 16
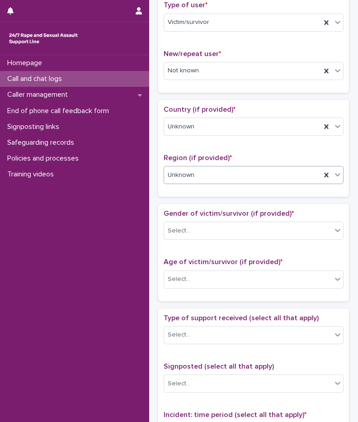
scroll to position [231, 0]
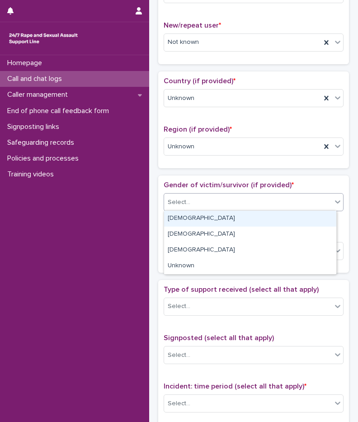
click at [196, 200] on div "Select..." at bounding box center [248, 202] width 168 height 15
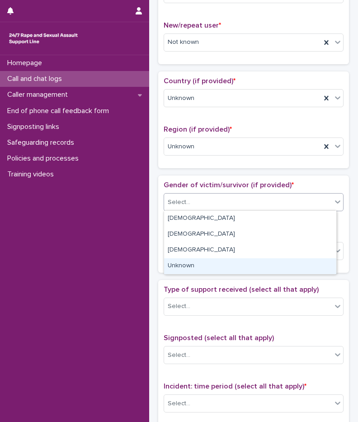
click at [190, 270] on div "Unknown" at bounding box center [250, 266] width 172 height 16
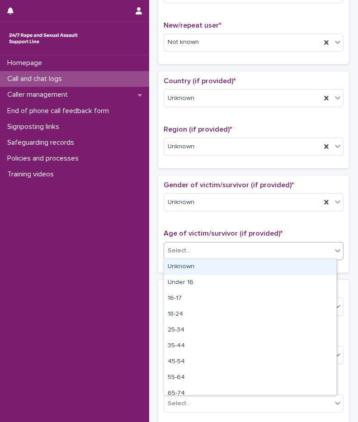
click at [197, 251] on div "Select..." at bounding box center [248, 250] width 168 height 15
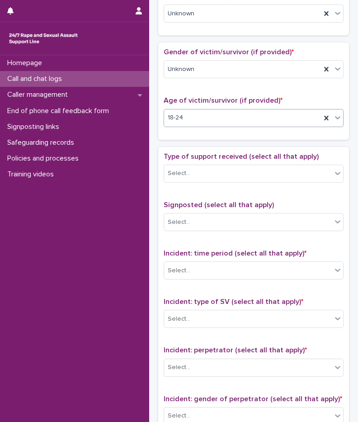
scroll to position [367, 0]
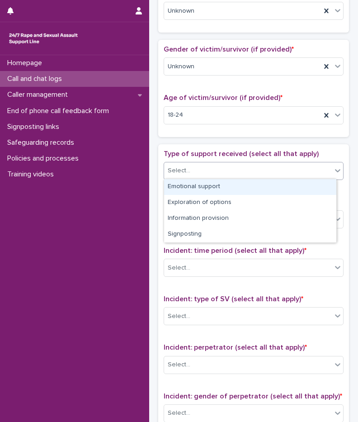
click at [207, 171] on div "Select..." at bounding box center [248, 170] width 168 height 15
click at [204, 189] on div "Emotional support" at bounding box center [250, 187] width 172 height 16
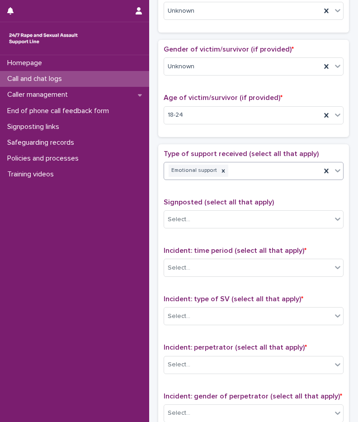
click at [246, 173] on div "Emotional support" at bounding box center [242, 171] width 157 height 16
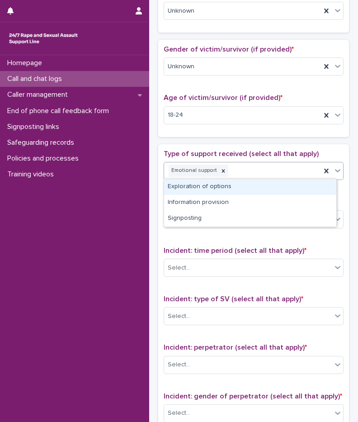
click at [237, 185] on div "Exploration of options" at bounding box center [250, 187] width 172 height 16
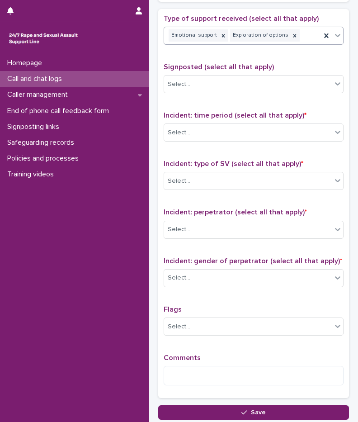
scroll to position [503, 0]
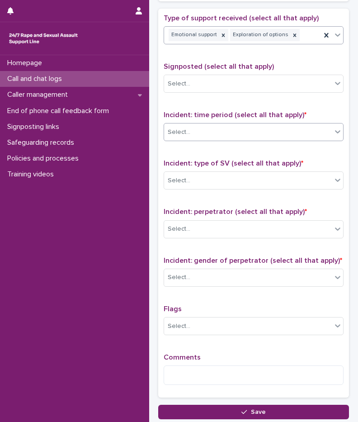
click at [210, 137] on div "Select..." at bounding box center [248, 132] width 168 height 15
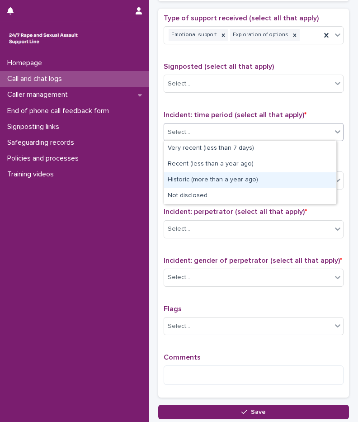
click at [198, 182] on div "Historic (more than a year ago)" at bounding box center [250, 180] width 172 height 16
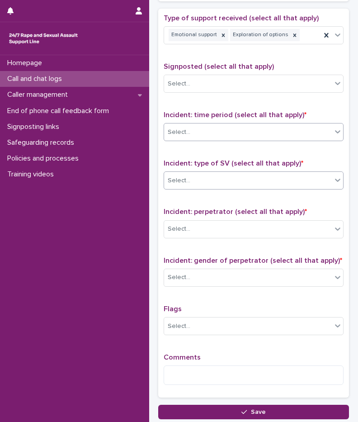
click at [201, 176] on div "Select..." at bounding box center [248, 180] width 168 height 15
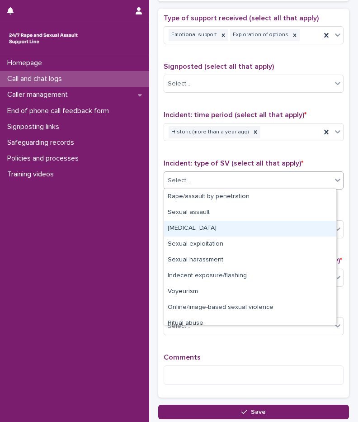
click at [199, 228] on div "[MEDICAL_DATA]" at bounding box center [250, 229] width 172 height 16
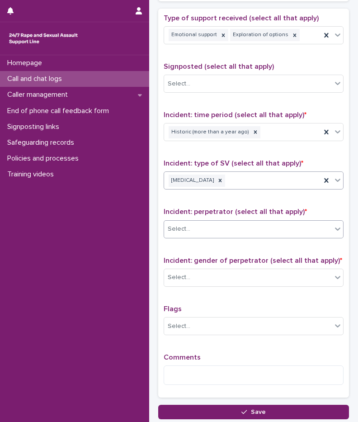
click at [200, 232] on div "Select..." at bounding box center [248, 229] width 168 height 15
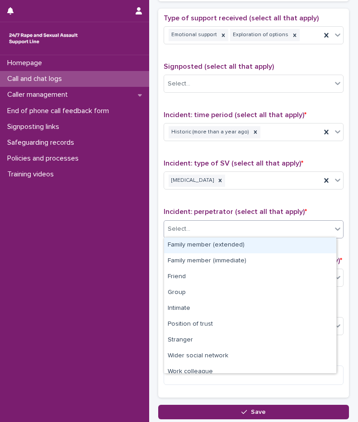
click at [214, 245] on div "Family member (extended)" at bounding box center [250, 245] width 172 height 16
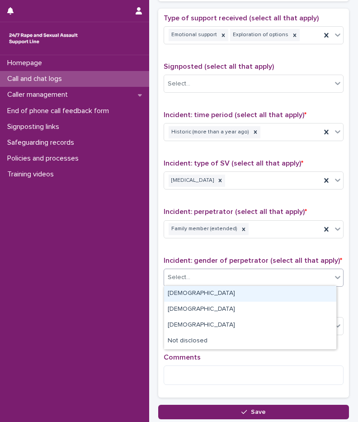
click at [204, 270] on div "Select..." at bounding box center [248, 277] width 168 height 15
drag, startPoint x: 198, startPoint y: 290, endPoint x: 201, endPoint y: 305, distance: 15.7
click at [199, 290] on div "[DEMOGRAPHIC_DATA]" at bounding box center [250, 294] width 172 height 16
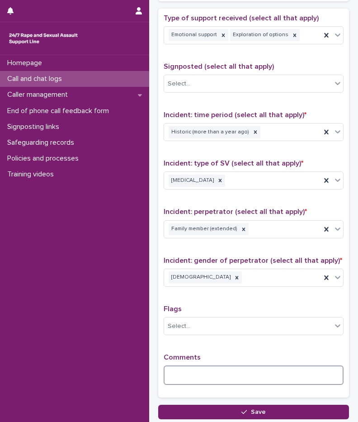
click at [191, 377] on textarea at bounding box center [254, 374] width 180 height 19
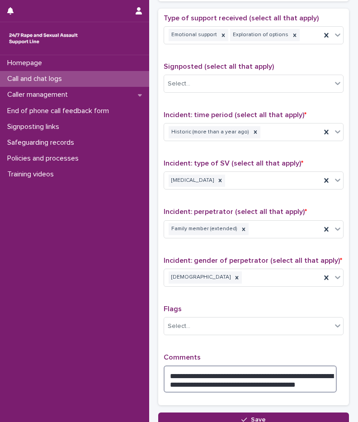
click at [197, 382] on textarea "**********" at bounding box center [250, 378] width 173 height 27
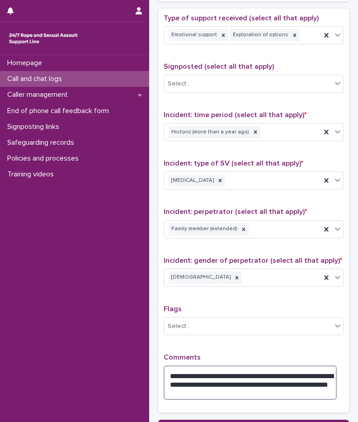
click at [238, 389] on textarea "**********" at bounding box center [250, 382] width 173 height 34
type textarea "**********"
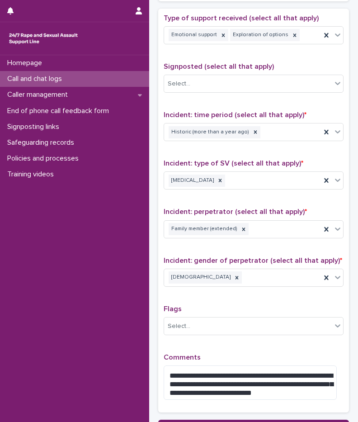
click at [273, 341] on div "**********" at bounding box center [254, 211] width 180 height 394
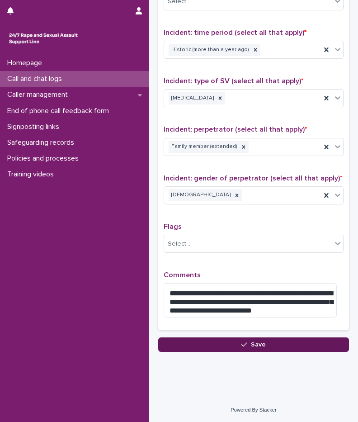
click at [256, 341] on span "Save" at bounding box center [258, 344] width 15 height 6
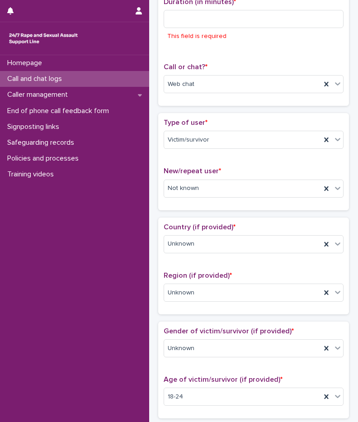
scroll to position [105, 0]
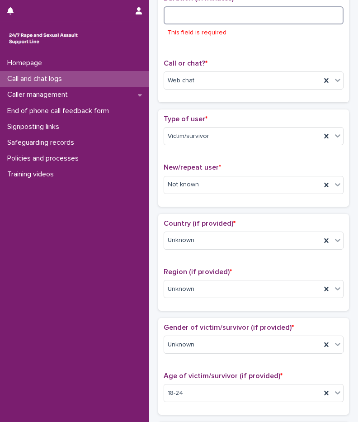
click at [228, 19] on input at bounding box center [254, 15] width 180 height 18
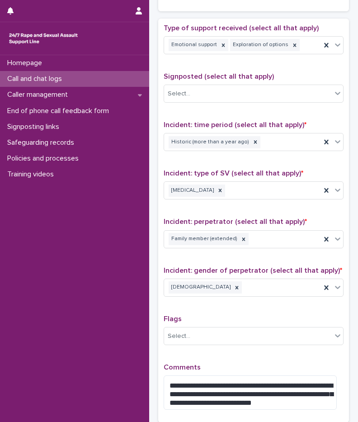
scroll to position [585, 0]
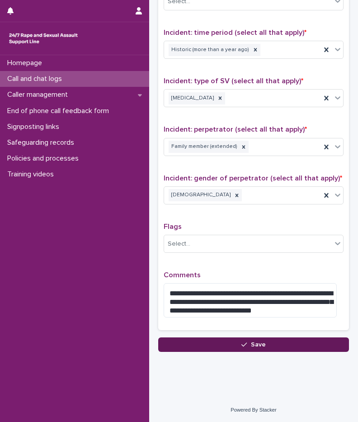
type input "**"
click at [257, 341] on span "Save" at bounding box center [258, 344] width 15 height 6
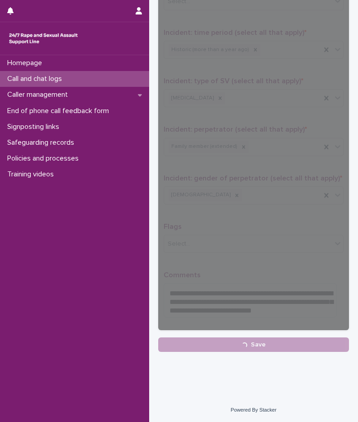
scroll to position [438, 0]
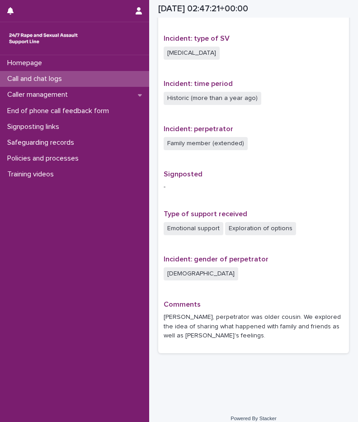
click at [65, 76] on p "Call and chat logs" at bounding box center [37, 79] width 66 height 9
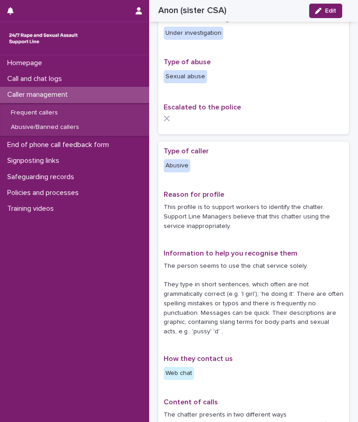
scroll to position [136, 0]
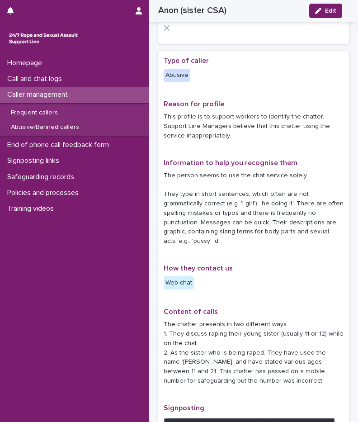
click at [278, 237] on p "The person seems to use the chat service solely. They type in short sentences, …" at bounding box center [254, 208] width 180 height 75
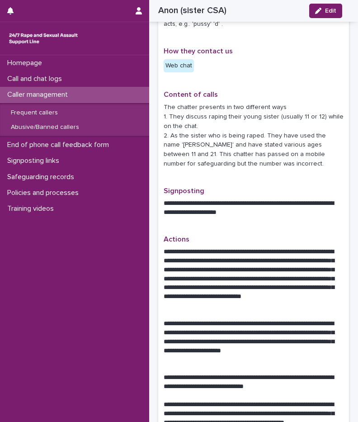
scroll to position [226, 0]
